Goal: Task Accomplishment & Management: Use online tool/utility

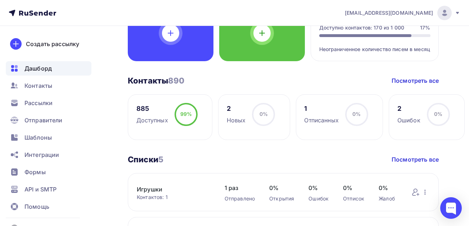
scroll to position [72, 0]
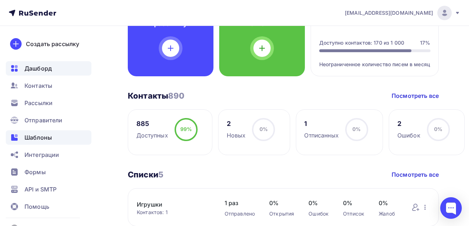
click at [30, 143] on div "Шаблоны" at bounding box center [49, 137] width 86 height 14
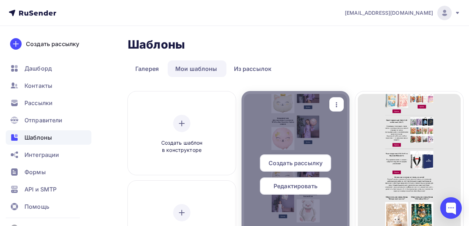
click at [335, 106] on icon "button" at bounding box center [336, 104] width 9 height 9
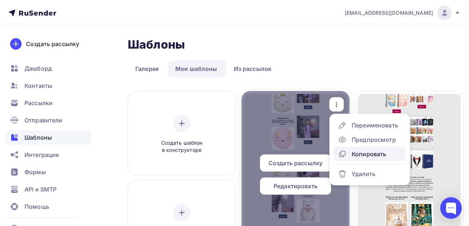
click at [373, 155] on div "Копировать" at bounding box center [369, 154] width 35 height 9
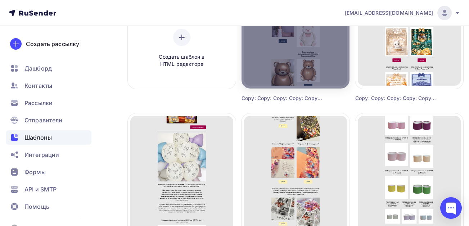
scroll to position [36, 0]
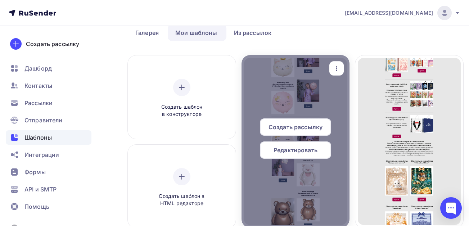
click at [333, 69] on icon "button" at bounding box center [336, 68] width 9 height 9
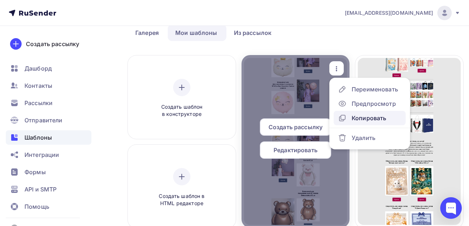
click at [359, 118] on div "Копировать" at bounding box center [369, 118] width 35 height 9
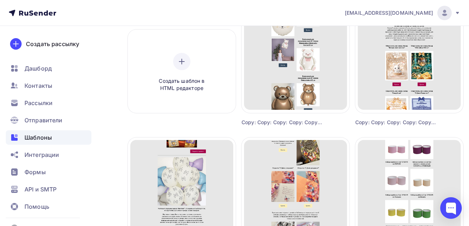
scroll to position [180, 0]
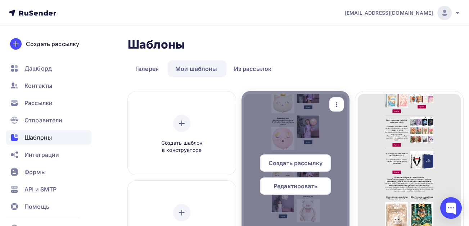
click at [337, 104] on icon "button" at bounding box center [336, 104] width 9 height 9
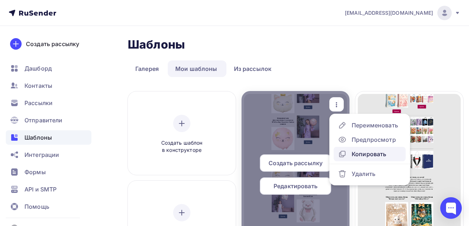
click at [356, 154] on div "Копировать" at bounding box center [369, 154] width 35 height 9
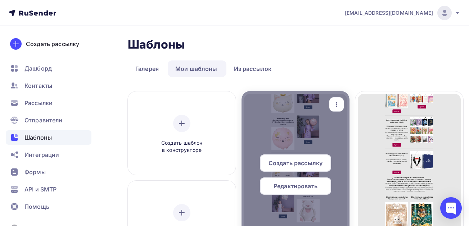
click at [297, 184] on span "Редактировать" at bounding box center [296, 186] width 44 height 9
